Goal: Entertainment & Leisure: Consume media (video, audio)

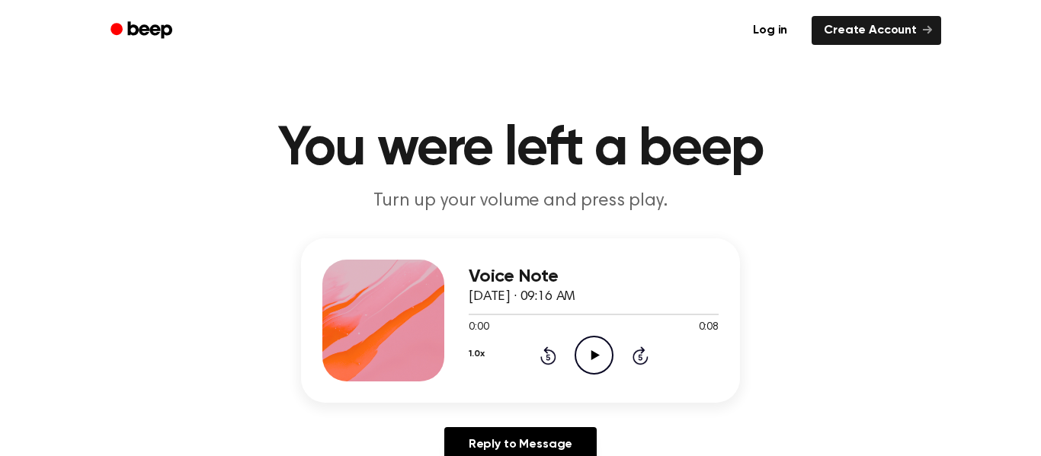
click at [596, 370] on icon "Play Audio" at bounding box center [594, 355] width 39 height 39
click at [597, 354] on icon "Play Audio" at bounding box center [594, 355] width 39 height 39
click at [591, 351] on icon at bounding box center [595, 356] width 8 height 10
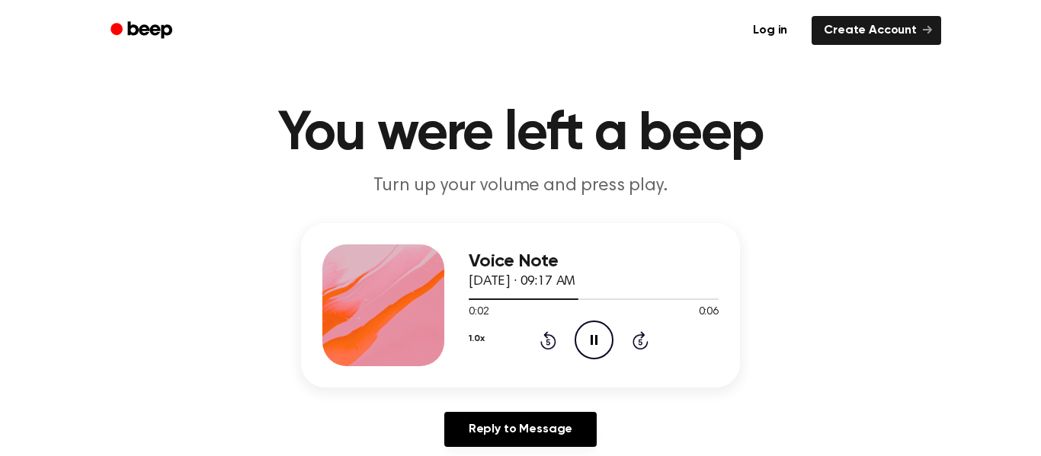
scroll to position [8, 0]
